Goal: Transaction & Acquisition: Purchase product/service

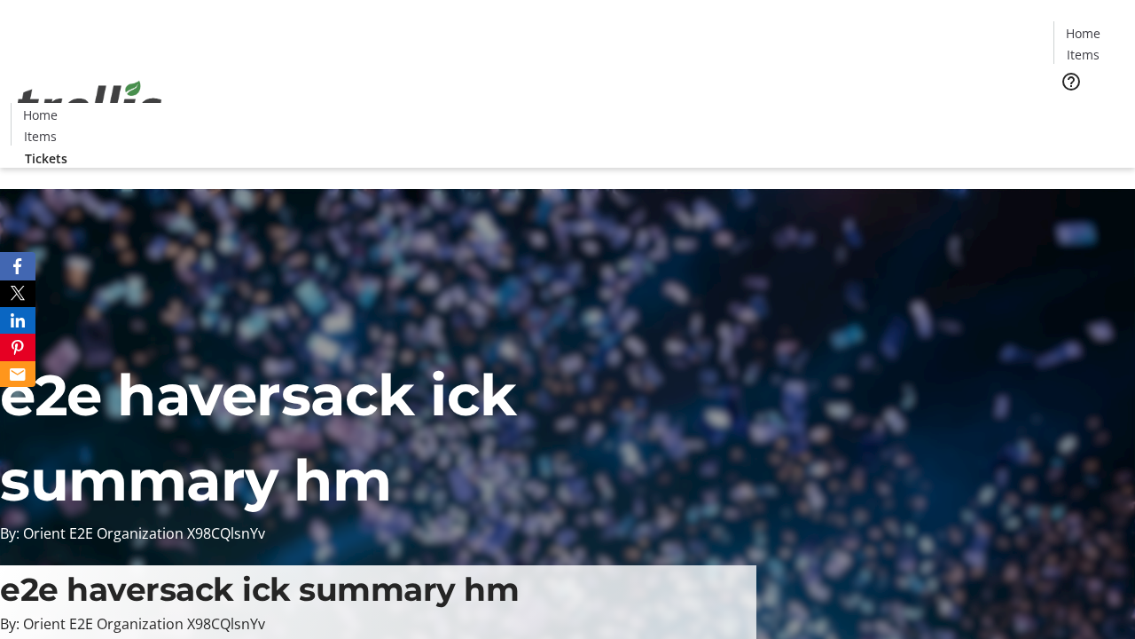
click at [1068, 103] on span "Tickets" at bounding box center [1089, 112] width 43 height 19
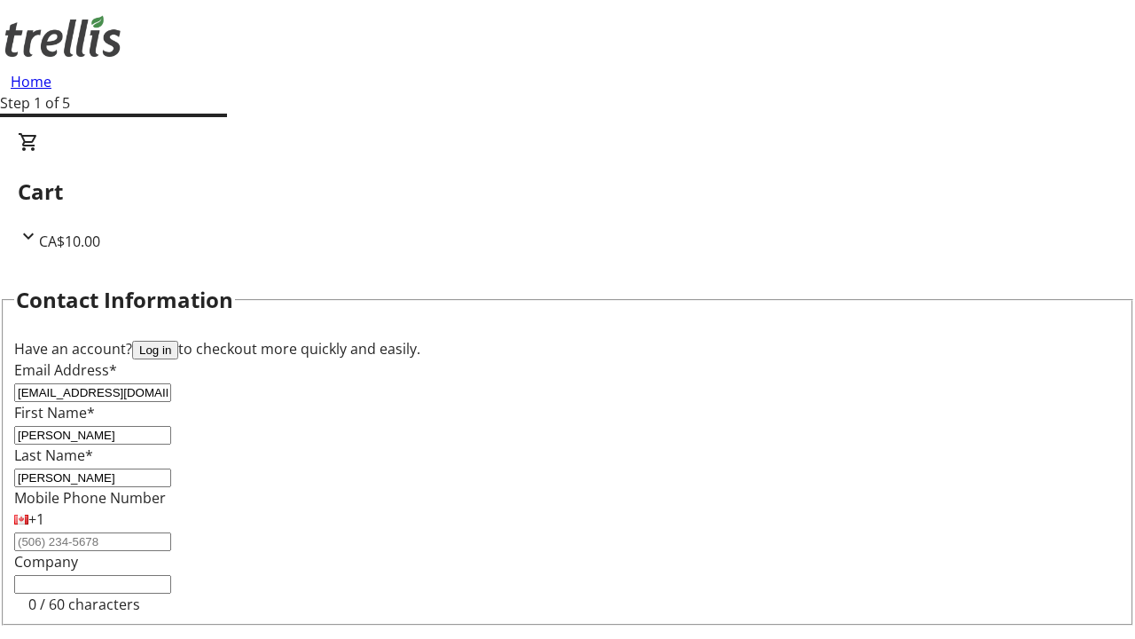
type input "[PERSON_NAME]"
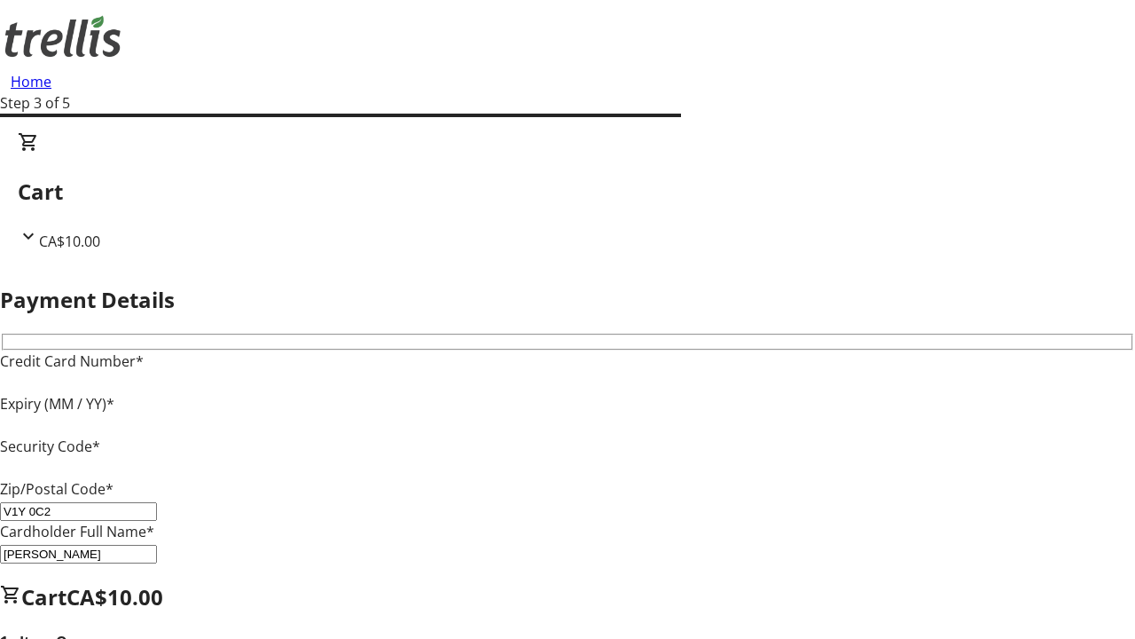
type input "V1Y 0C2"
